Goal: Use online tool/utility: Use online tool/utility

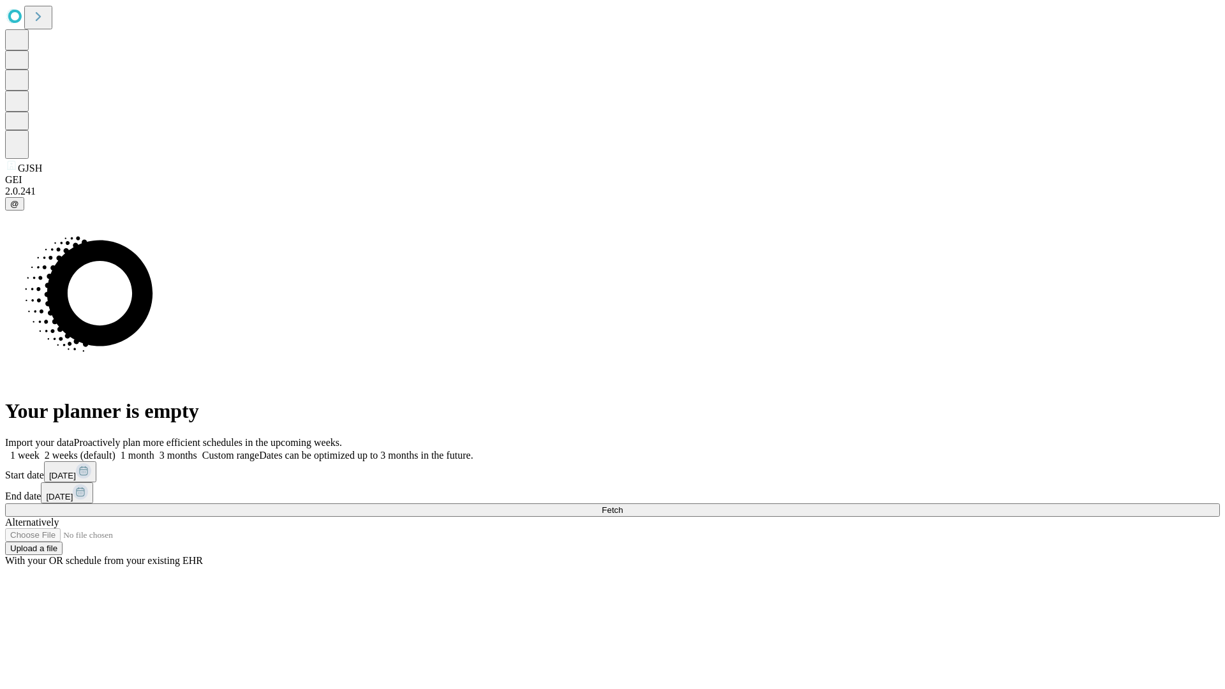
click at [623, 505] on span "Fetch" at bounding box center [612, 510] width 21 height 10
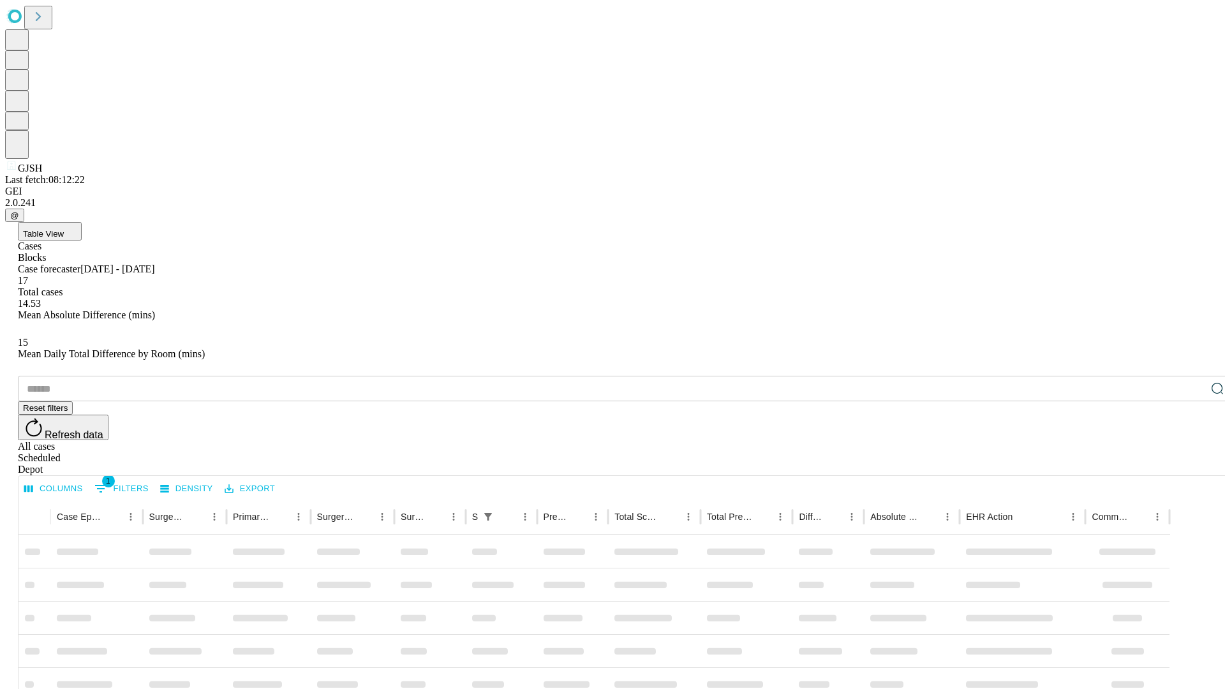
click at [1192, 464] on div "Depot" at bounding box center [625, 469] width 1215 height 11
